Goal: Find specific page/section: Find specific page/section

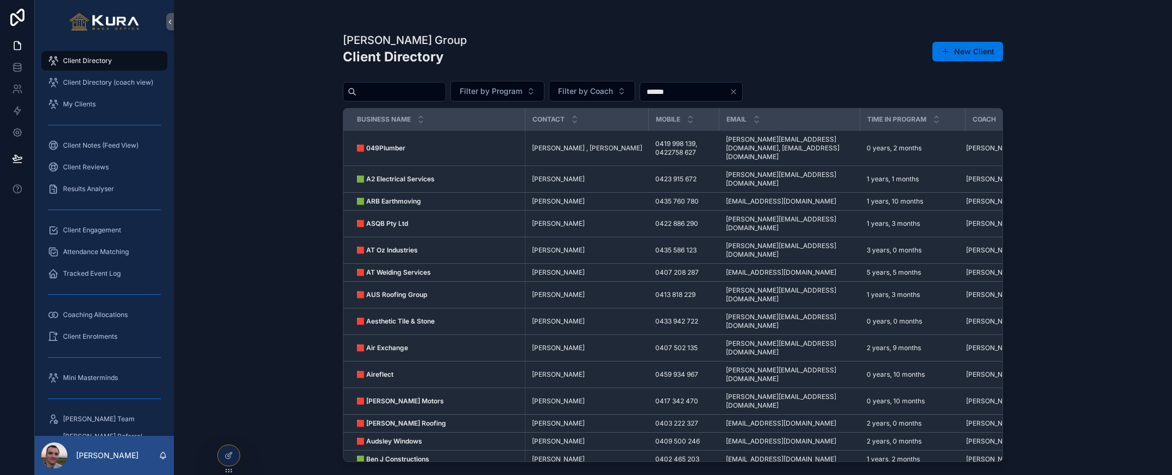
click at [271, 236] on div "[PERSON_NAME] Group Client Directory New Client Filter by Program Filter by Coa…" at bounding box center [673, 237] width 998 height 475
click at [96, 385] on div "Mini Masterminds" at bounding box center [104, 377] width 113 height 17
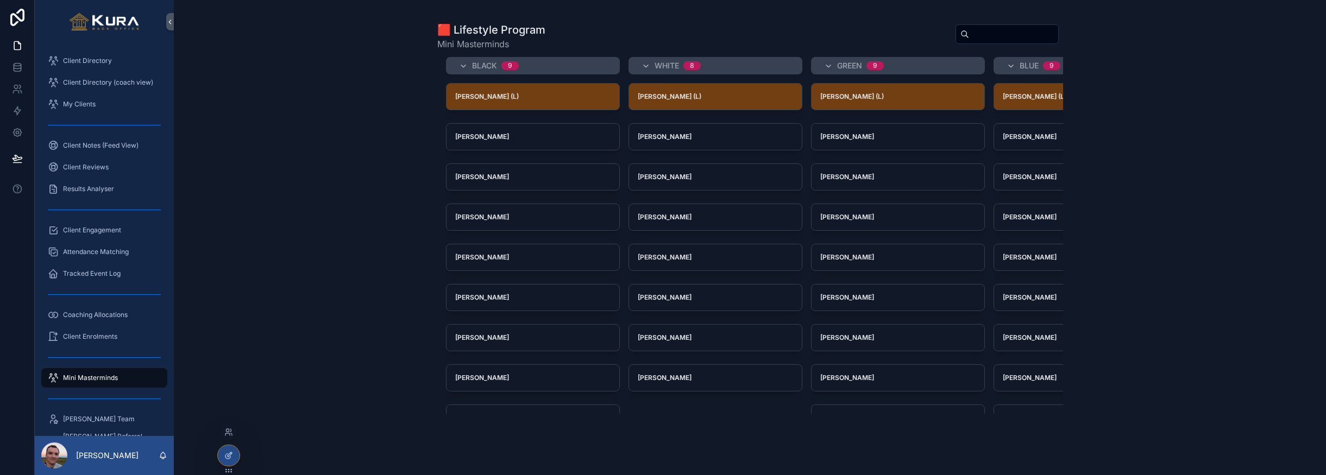
click at [221, 453] on div at bounding box center [229, 456] width 22 height 21
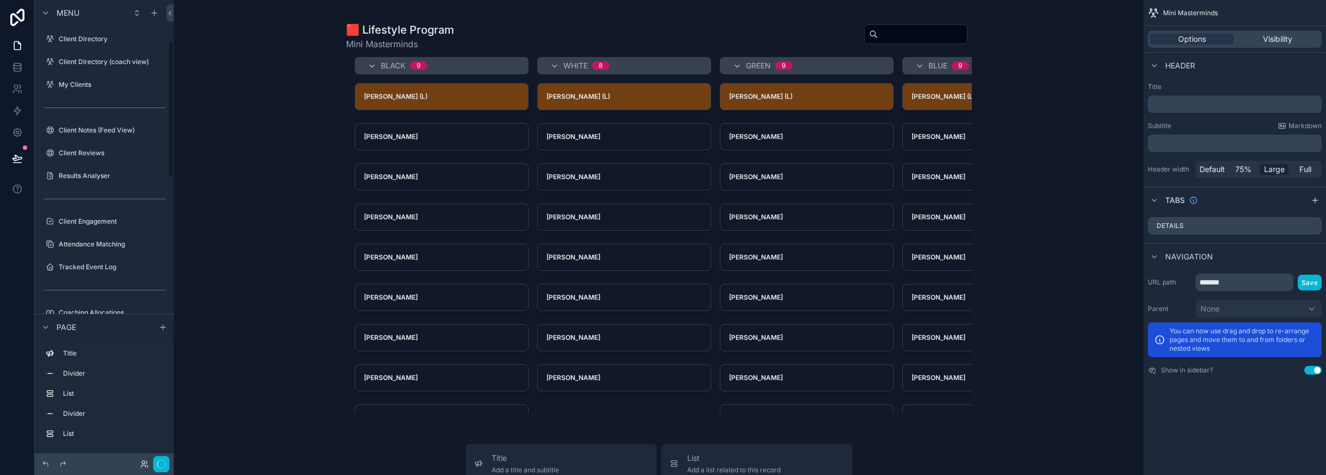
scroll to position [139, 0]
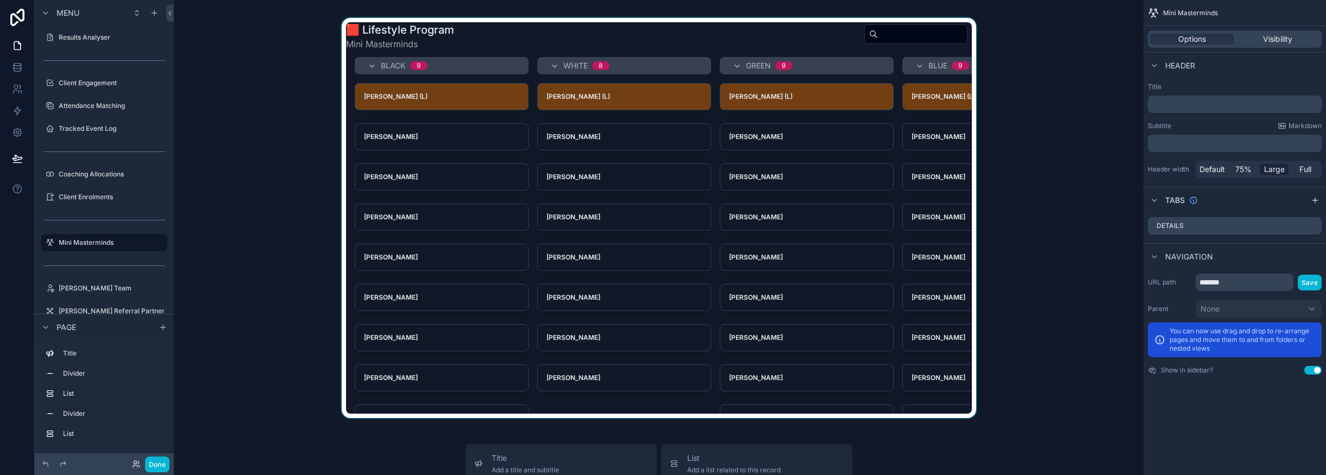
click at [698, 31] on div "scrollable content" at bounding box center [659, 218] width 953 height 400
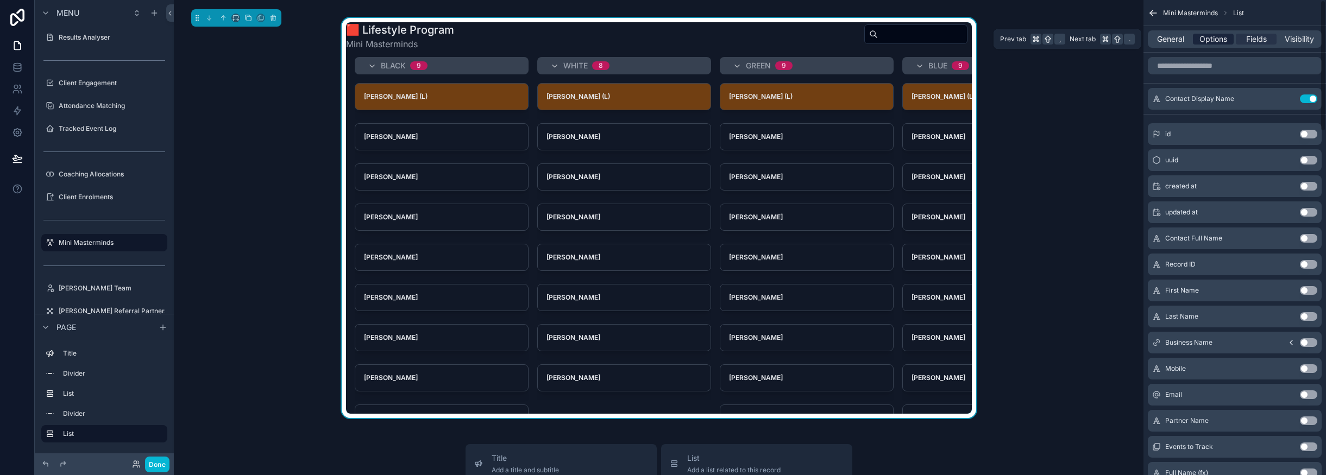
click at [1172, 36] on span "Options" at bounding box center [1214, 39] width 28 height 11
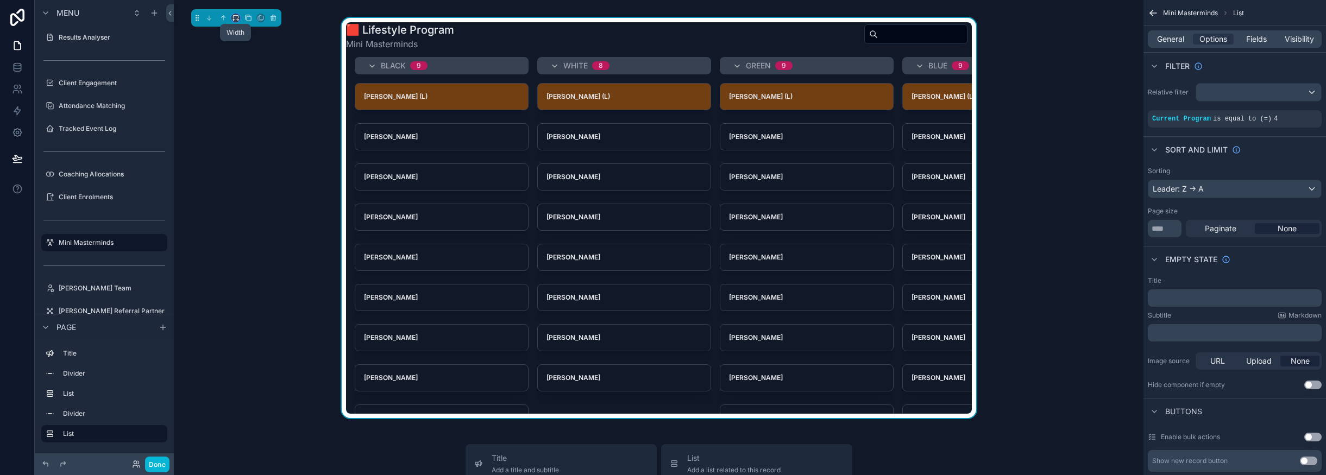
click at [235, 15] on icon "scrollable content" at bounding box center [236, 18] width 8 height 8
click at [252, 134] on span "Full width" at bounding box center [258, 132] width 34 height 13
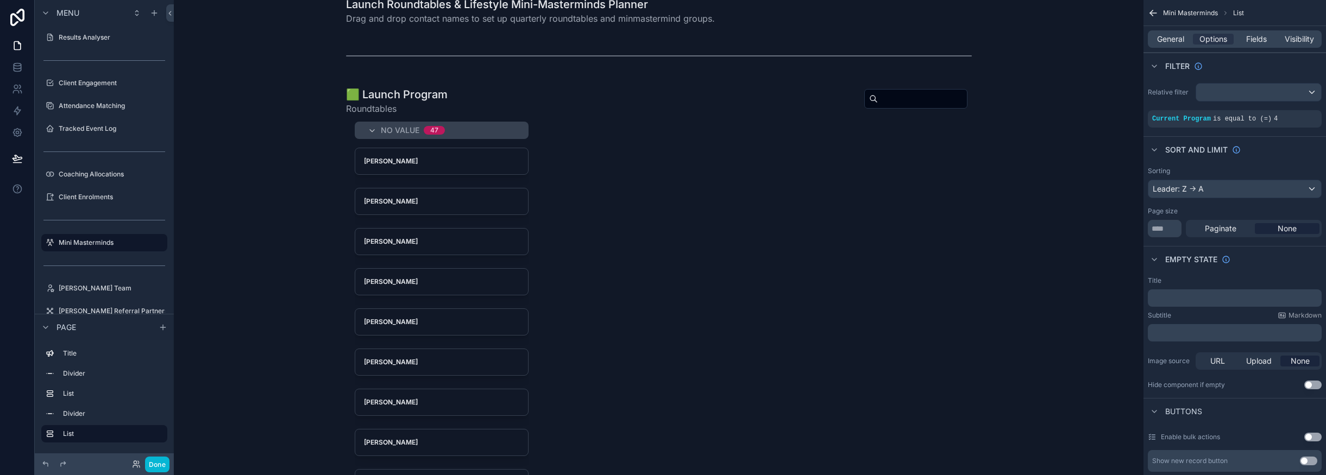
scroll to position [0, 0]
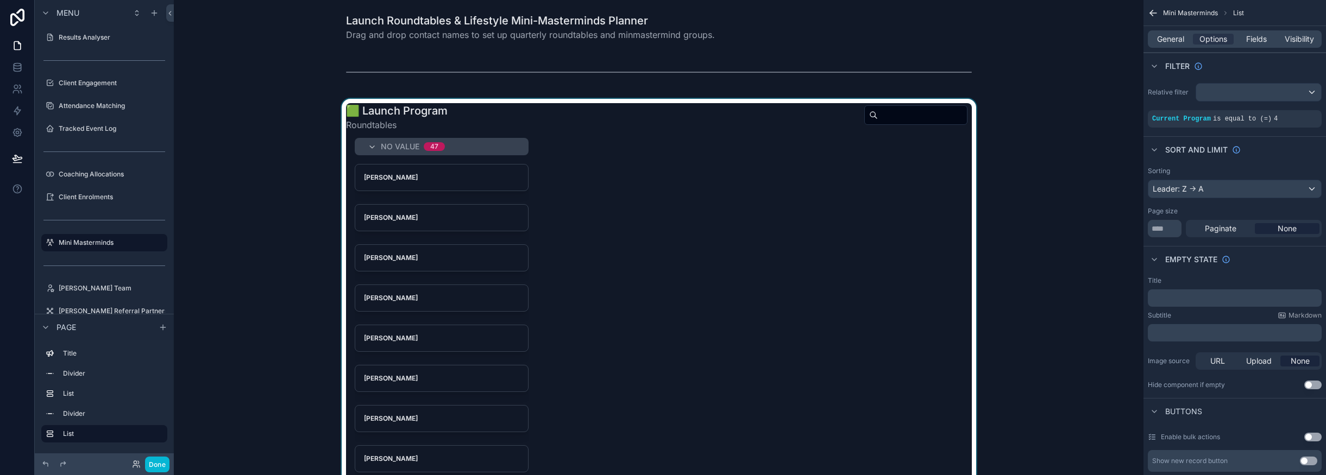
click at [488, 110] on div "scrollable content" at bounding box center [659, 299] width 953 height 400
click at [238, 97] on icon "scrollable content" at bounding box center [235, 97] width 5 height 3
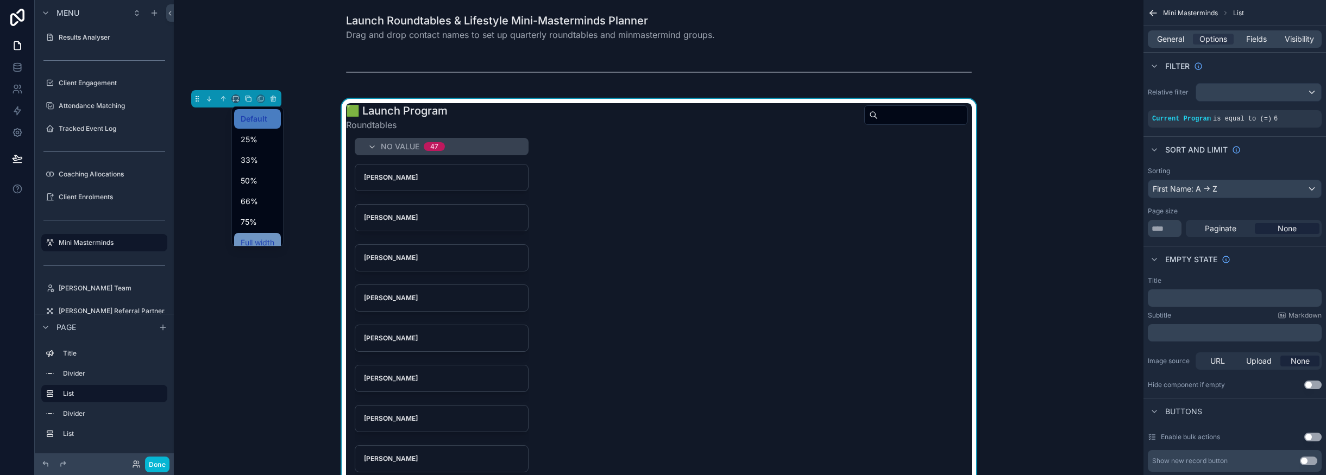
click at [243, 236] on span "Full width" at bounding box center [258, 242] width 34 height 13
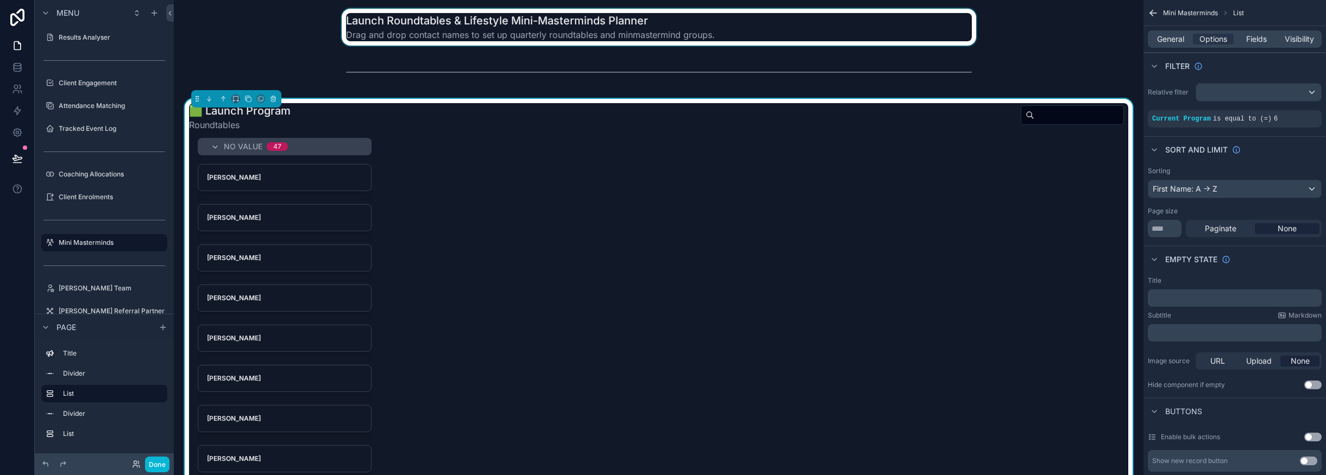
click at [450, 26] on div "scrollable content" at bounding box center [659, 27] width 953 height 37
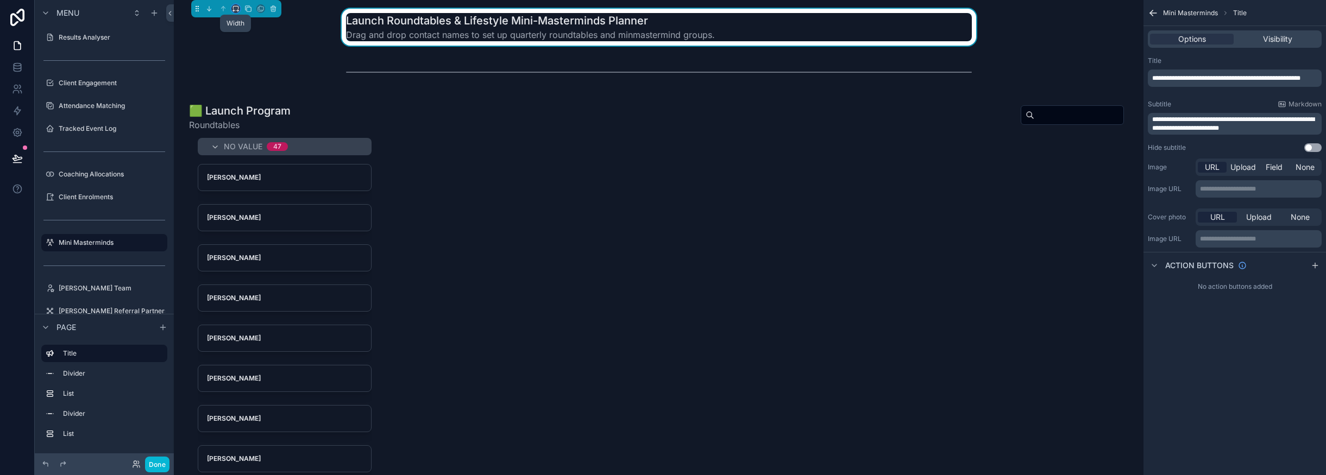
click at [236, 8] on icon "scrollable content" at bounding box center [236, 9] width 8 height 8
click at [255, 146] on span "Full width" at bounding box center [258, 152] width 34 height 13
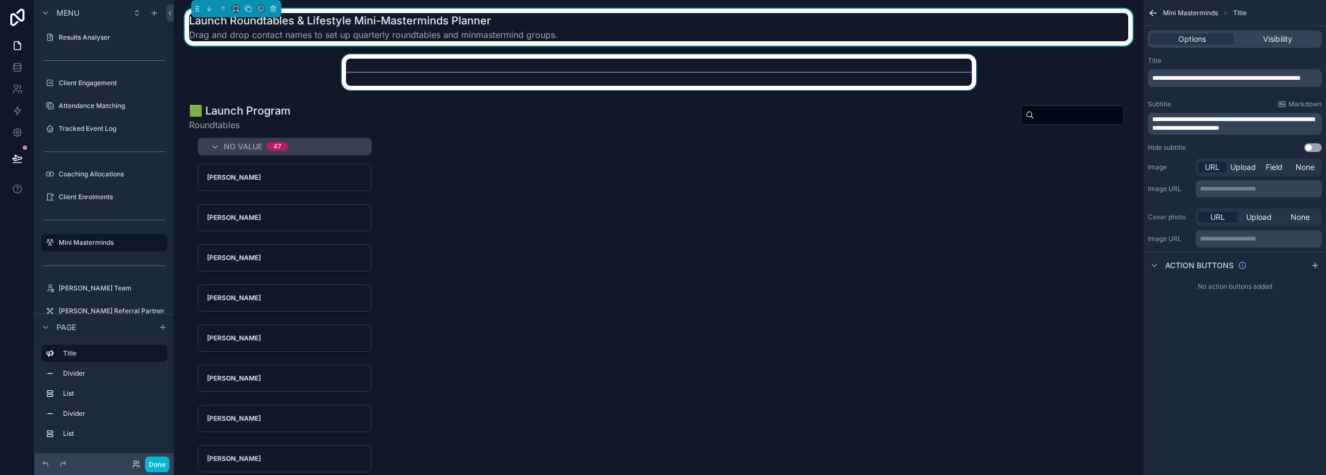
click at [453, 73] on div "scrollable content" at bounding box center [659, 72] width 953 height 36
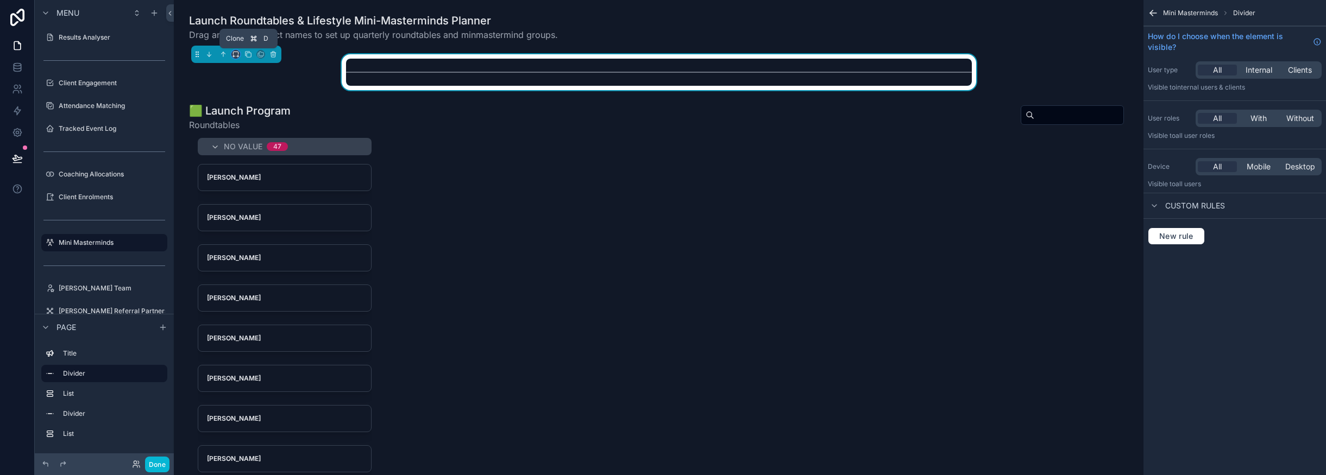
click at [236, 51] on icon "scrollable content" at bounding box center [236, 55] width 8 height 8
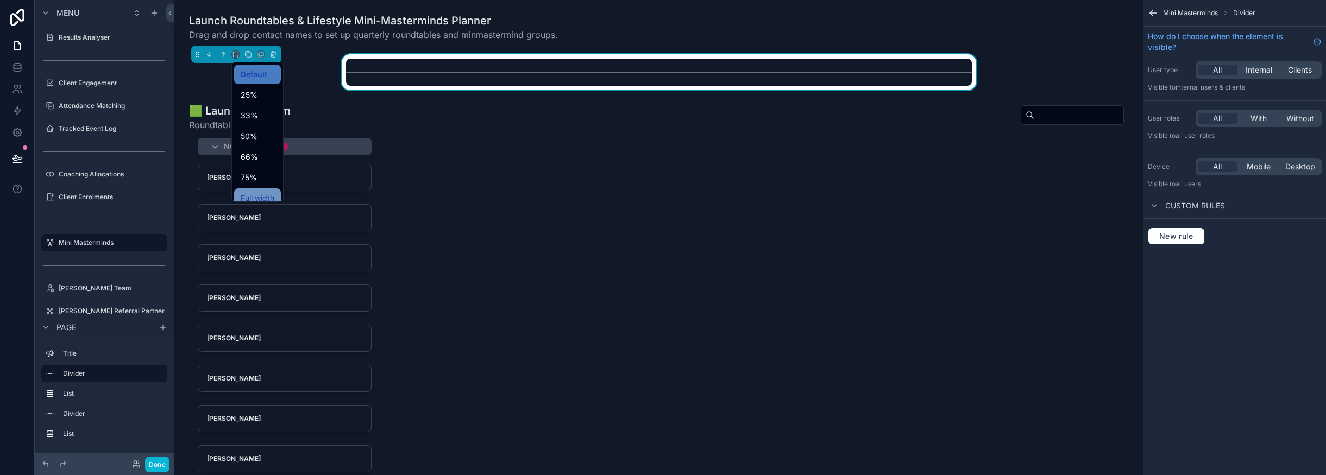
click at [252, 190] on div "Full width" at bounding box center [257, 199] width 47 height 20
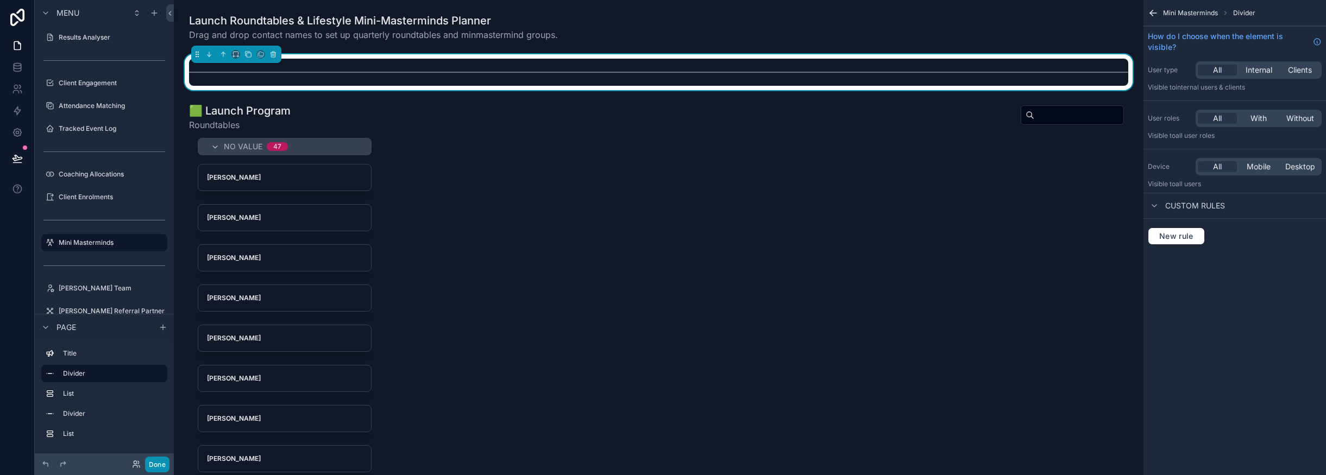
click at [154, 463] on button "Done" at bounding box center [157, 465] width 24 height 16
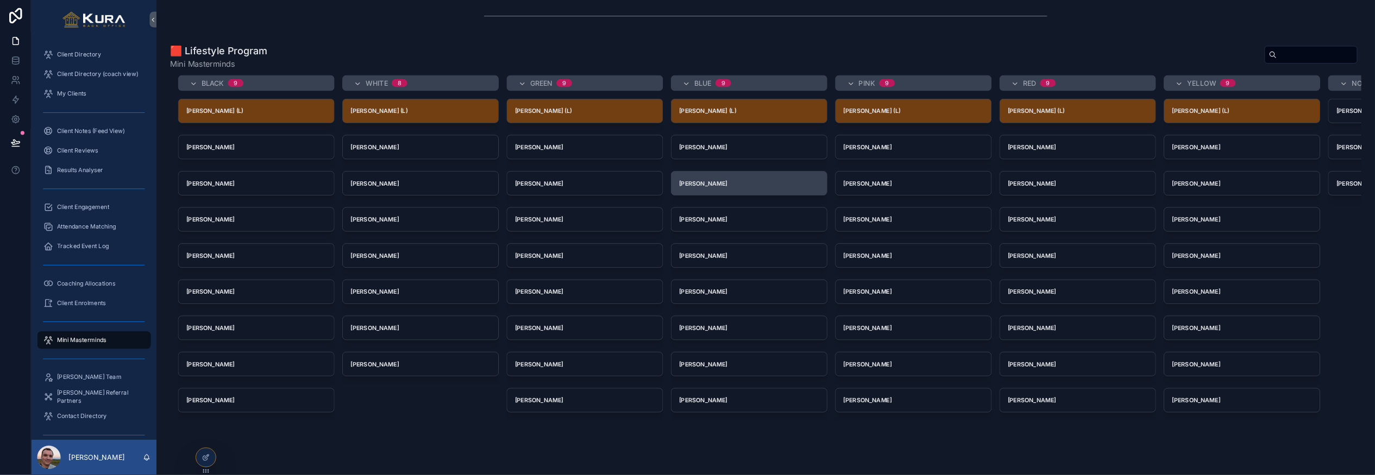
scroll to position [546, 0]
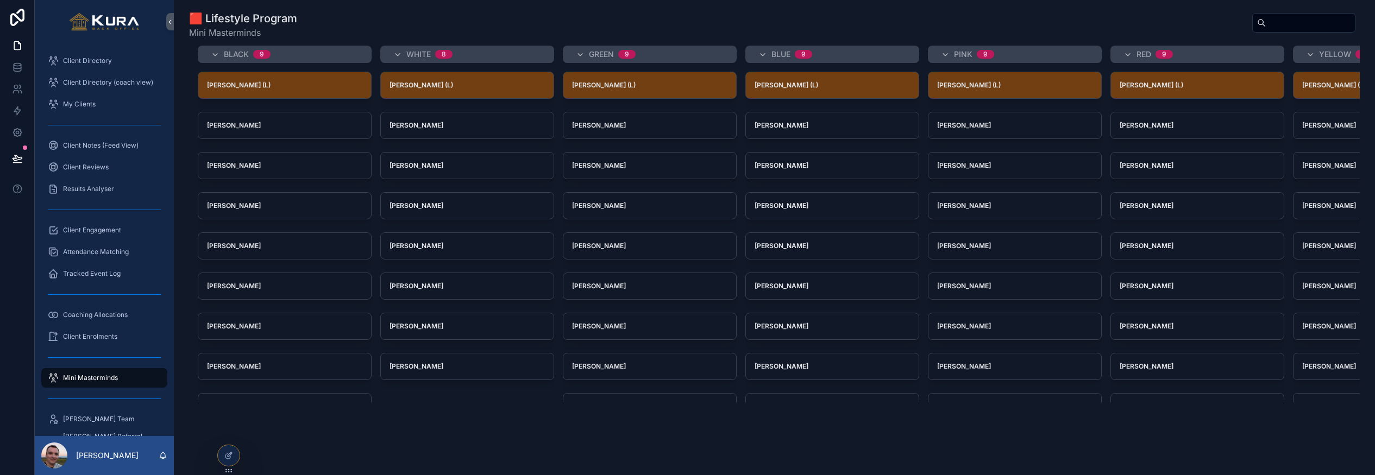
click at [1005, 24] on div "🟥 Lifestyle Program Mini Masterminds" at bounding box center [774, 25] width 1171 height 28
